Goal: Check status: Check status

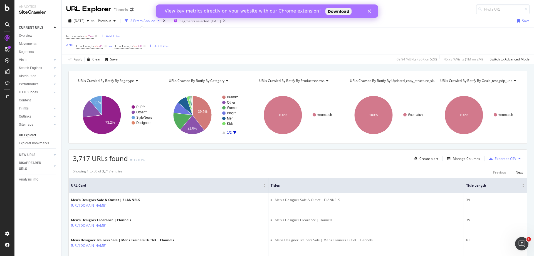
click at [370, 11] on icon "Close" at bounding box center [369, 10] width 3 height 3
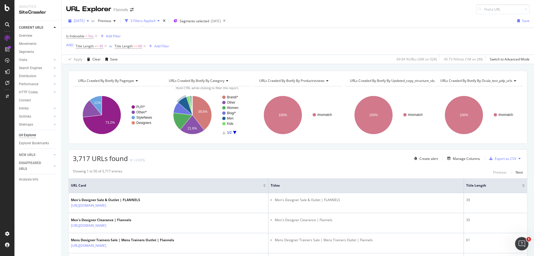
click at [80, 24] on div "[DATE]" at bounding box center [78, 21] width 25 height 8
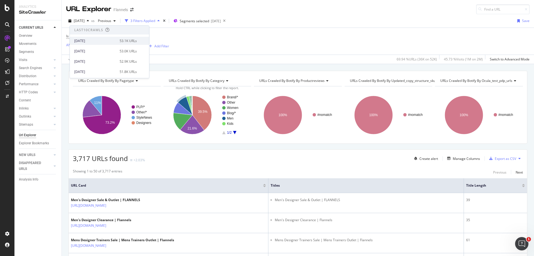
click at [87, 41] on div "[DATE]" at bounding box center [95, 40] width 42 height 5
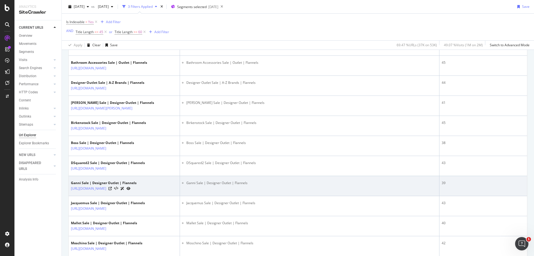
scroll to position [612, 0]
